Goal: Browse casually: Explore the website without a specific task or goal

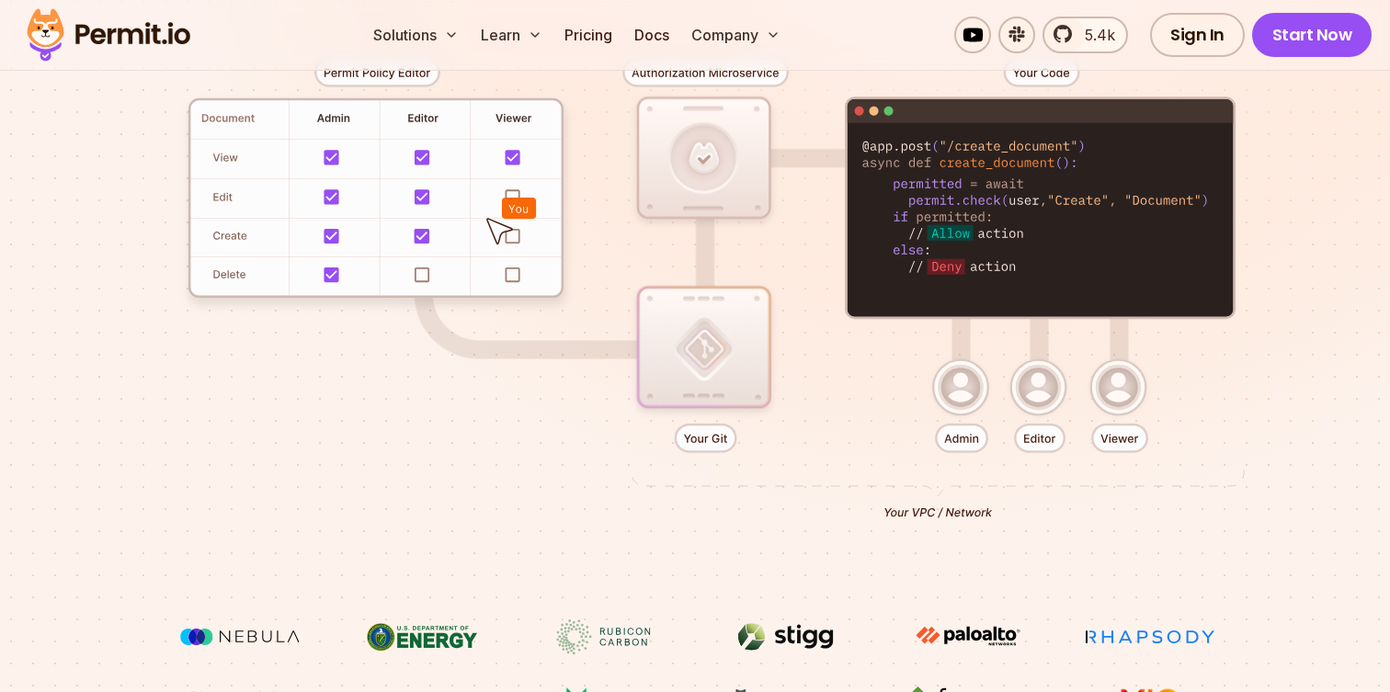
click at [401, 612] on div at bounding box center [694, 281] width 1287 height 677
click at [563, 481] on div at bounding box center [694, 281] width 1287 height 677
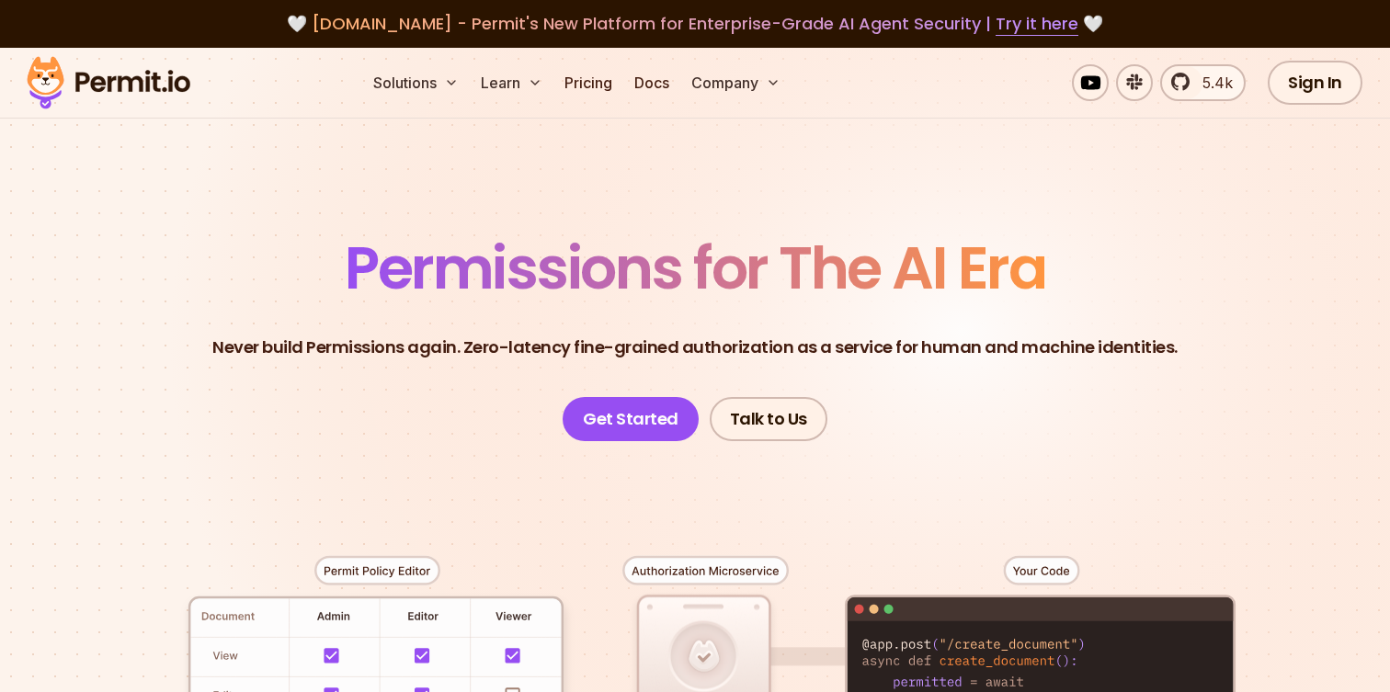
click at [466, 268] on span "Permissions for The AI Era" at bounding box center [695, 268] width 700 height 82
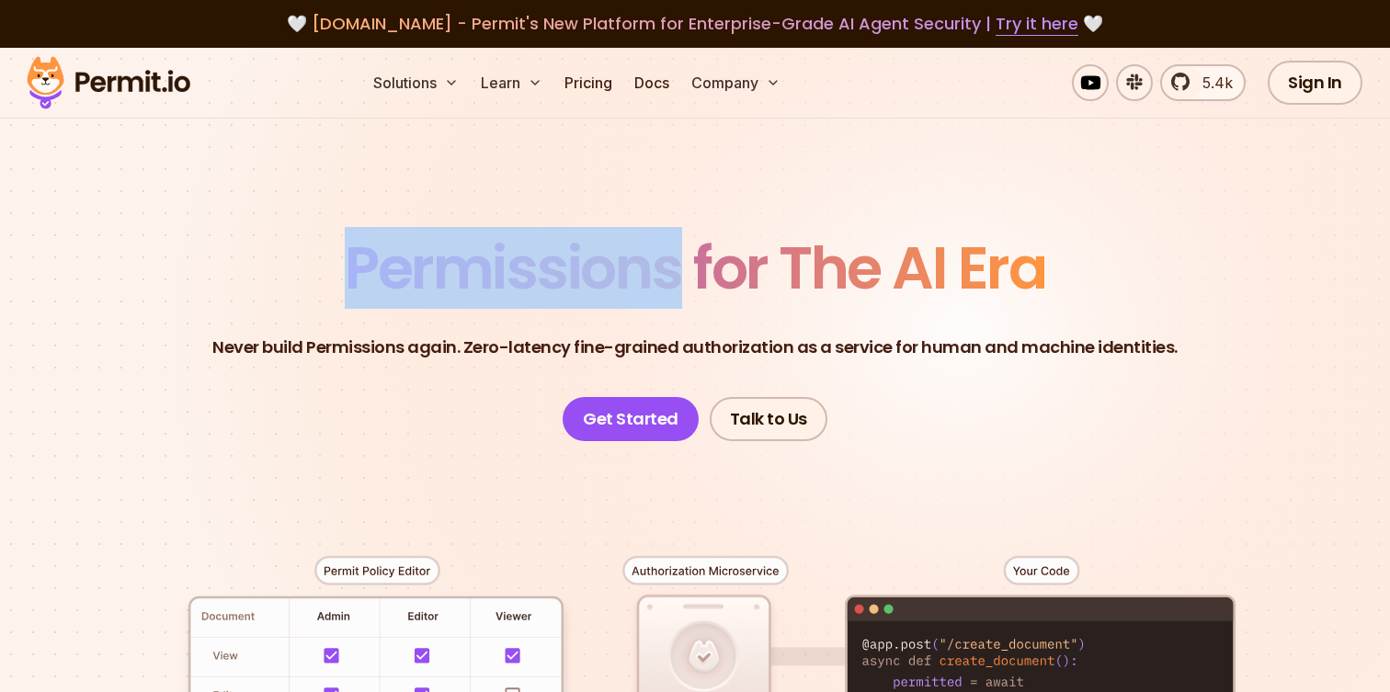
click at [466, 268] on span "Permissions for The AI Era" at bounding box center [695, 268] width 700 height 82
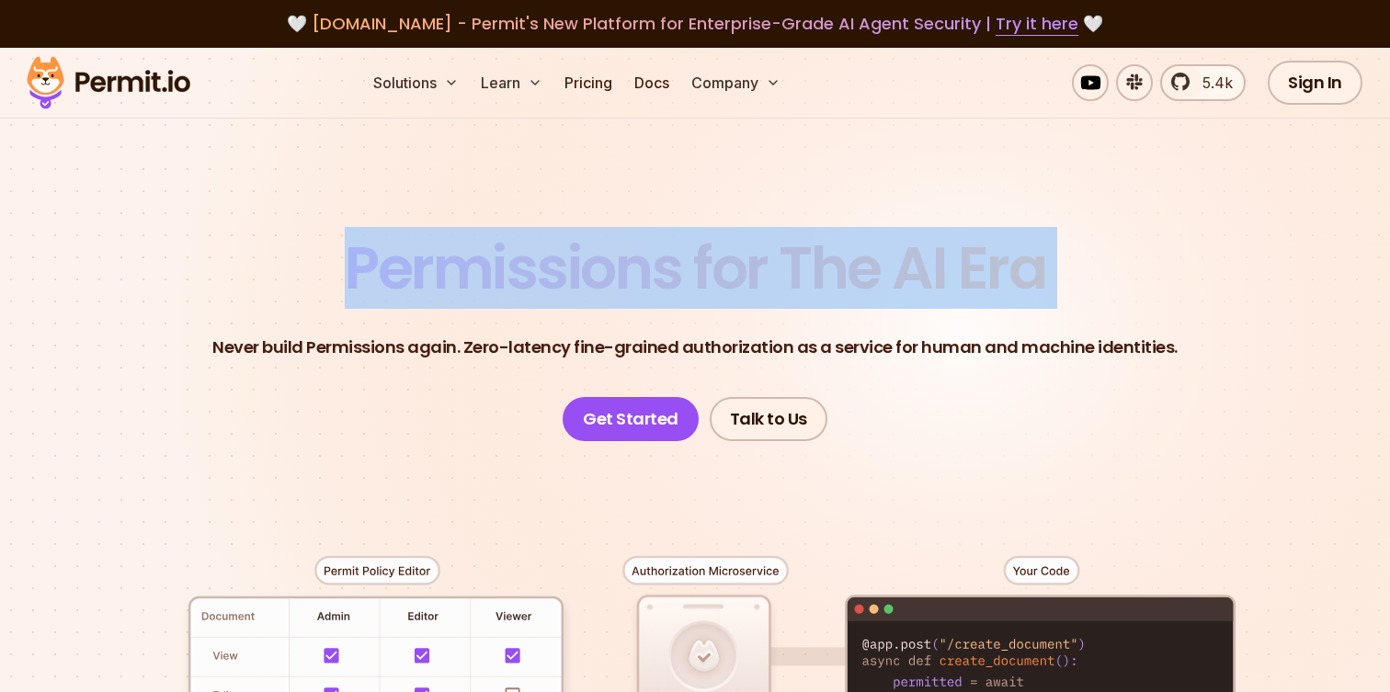
click at [466, 268] on span "Permissions for The AI Era" at bounding box center [695, 268] width 700 height 82
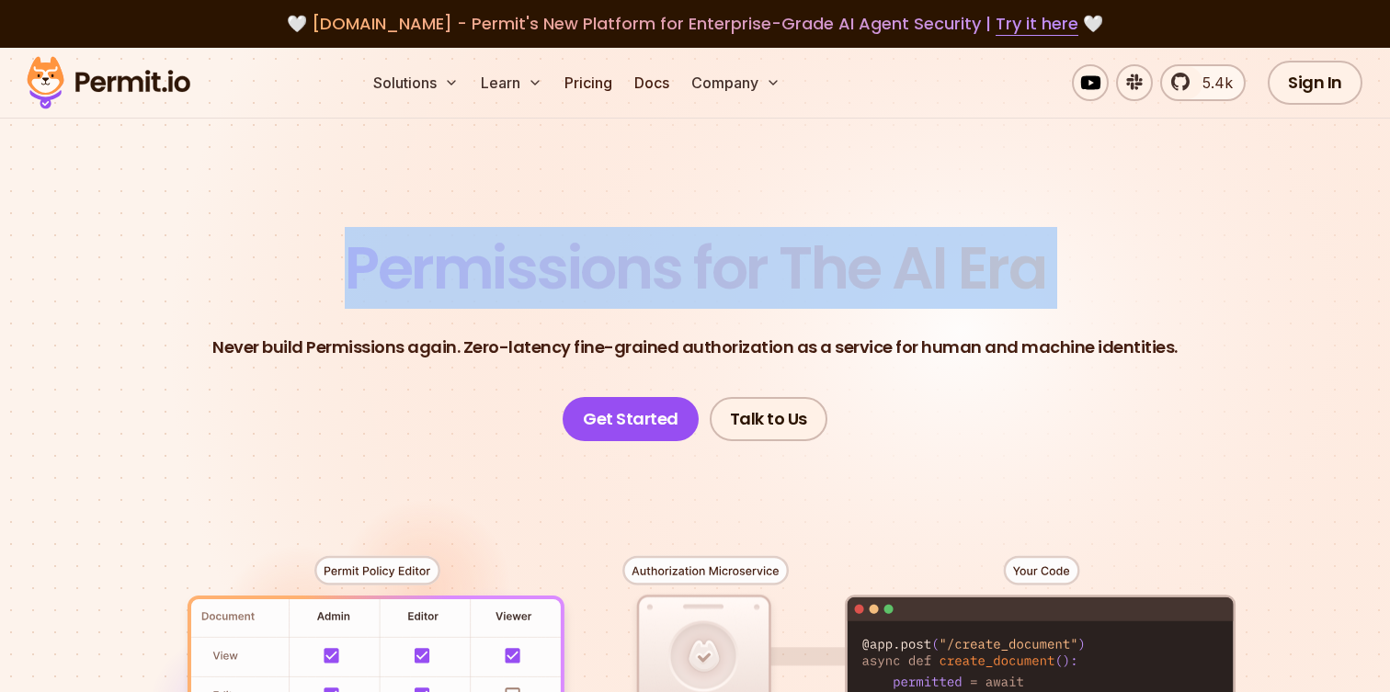
copy span "Permissions for The AI Era"
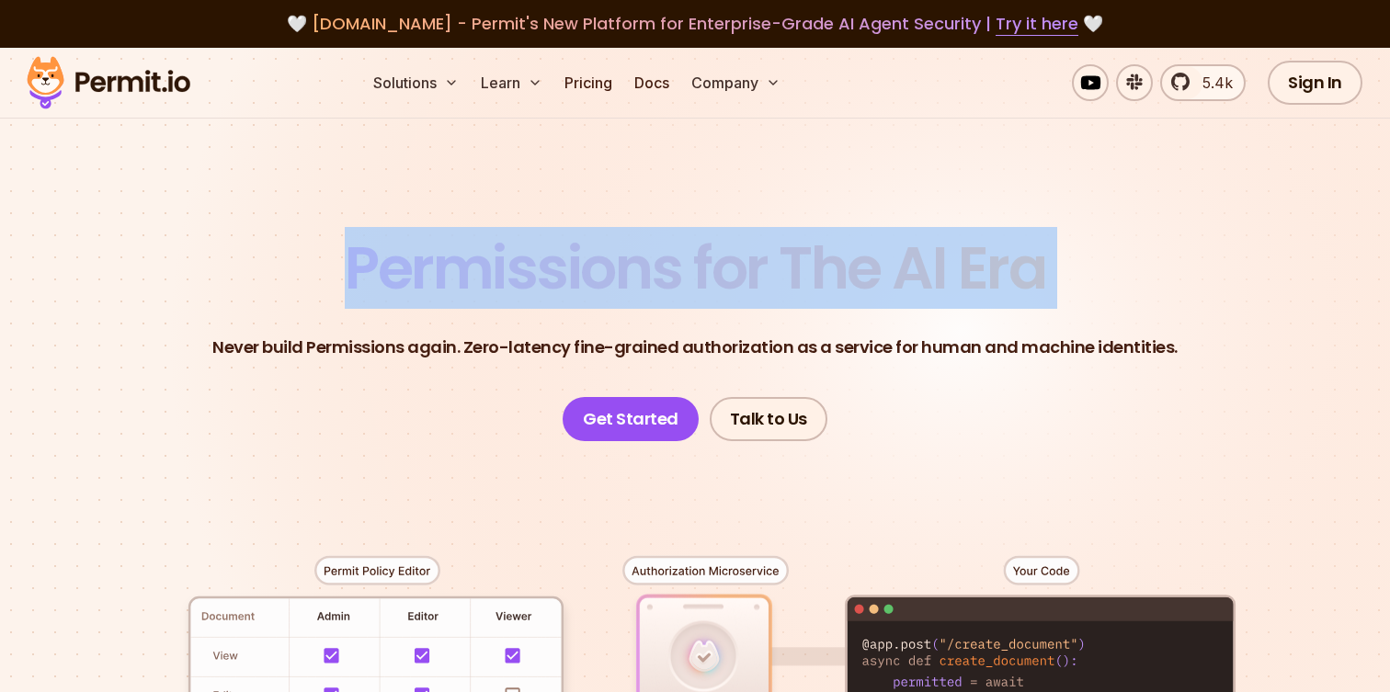
click at [411, 347] on p "Never build Permissions again. Zero-latency fine-grained authorization as a ser…" at bounding box center [694, 348] width 965 height 26
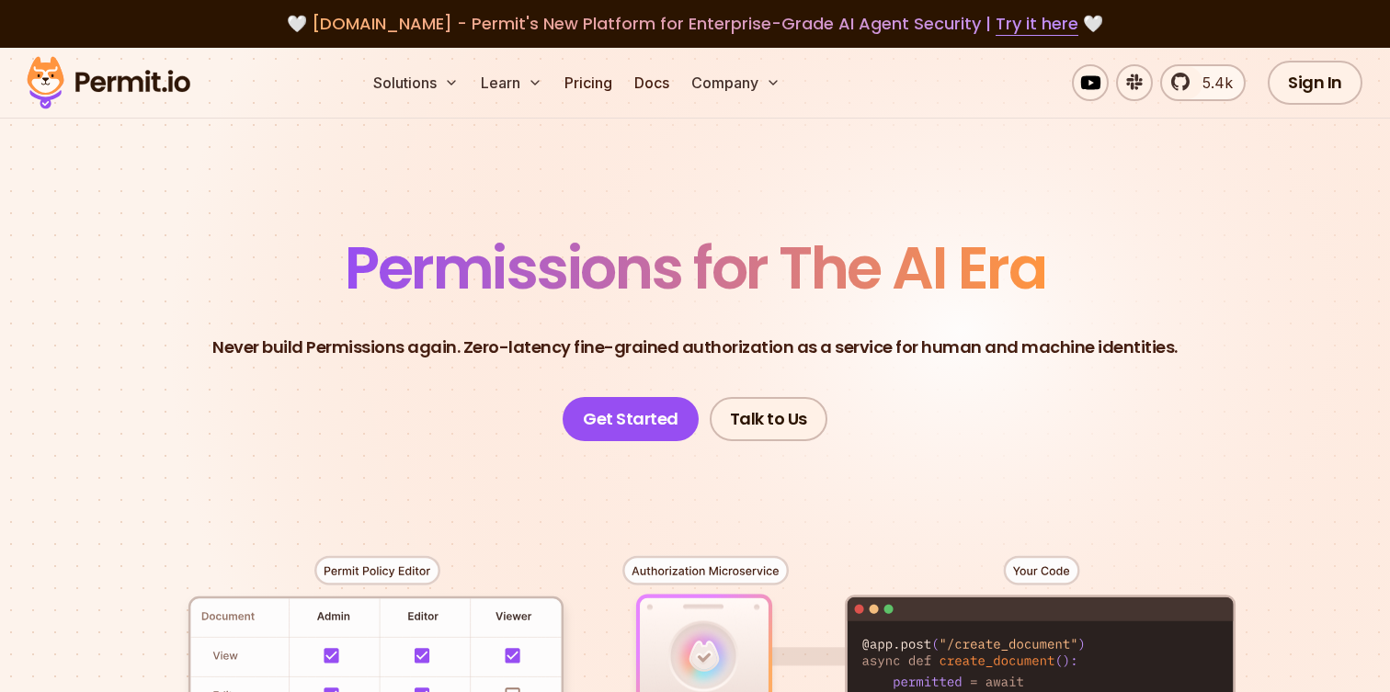
click at [411, 347] on p "Never build Permissions again. Zero-latency fine-grained authorization as a ser…" at bounding box center [694, 348] width 965 height 26
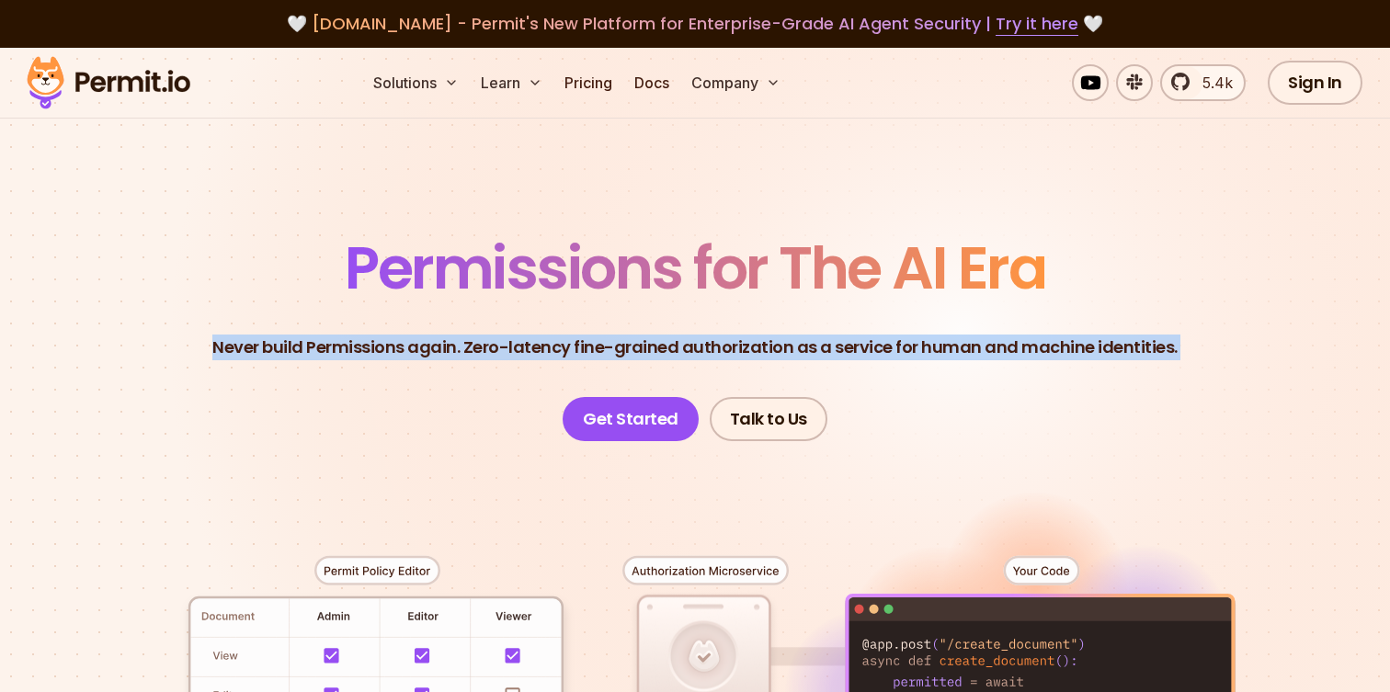
copy header "Never build Permissions again. Zero-latency fine-grained authorization as a ser…"
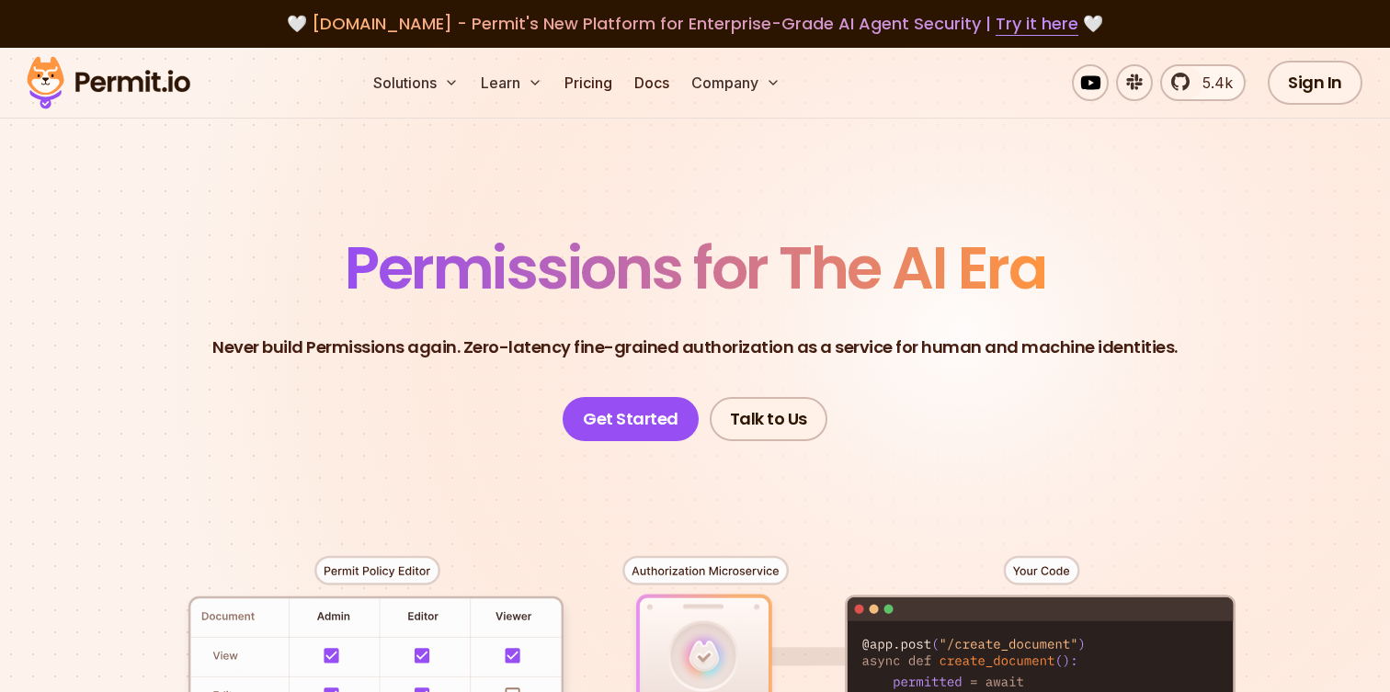
click at [566, 285] on span "Permissions for The AI Era" at bounding box center [695, 268] width 700 height 82
